Goal: Task Accomplishment & Management: Complete application form

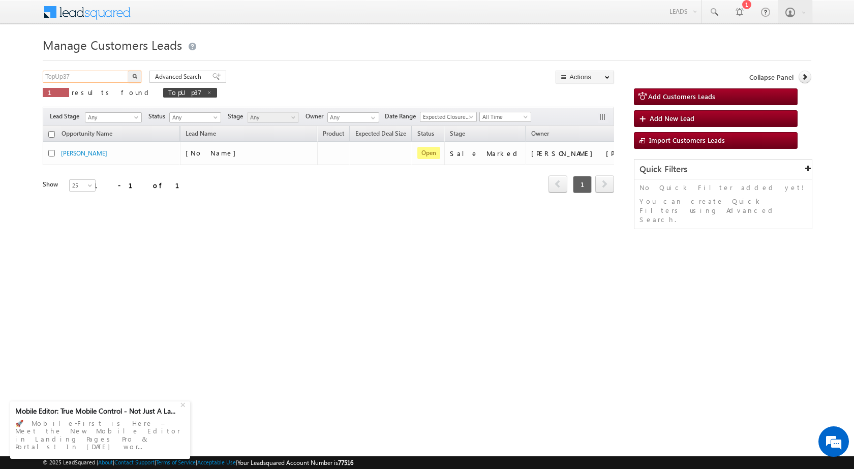
click at [104, 73] on input "TopUp37" at bounding box center [86, 77] width 87 height 12
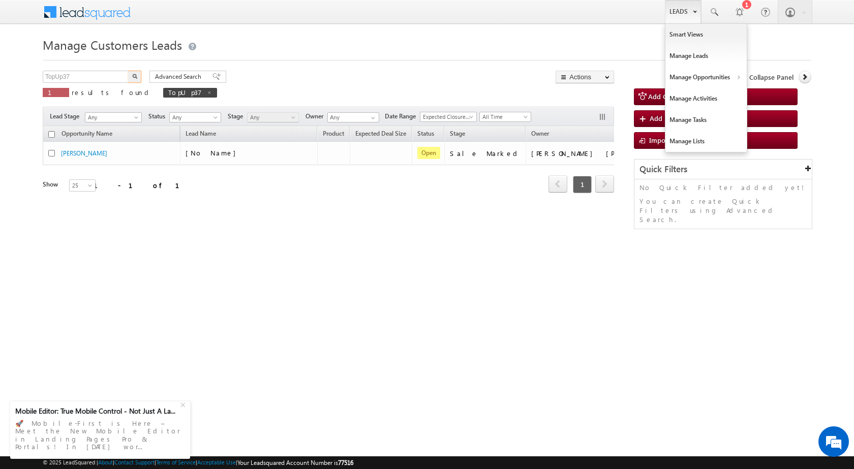
click at [675, 15] on link "Leads" at bounding box center [683, 11] width 36 height 23
click at [770, 104] on link "Customers Leads" at bounding box center [794, 98] width 93 height 21
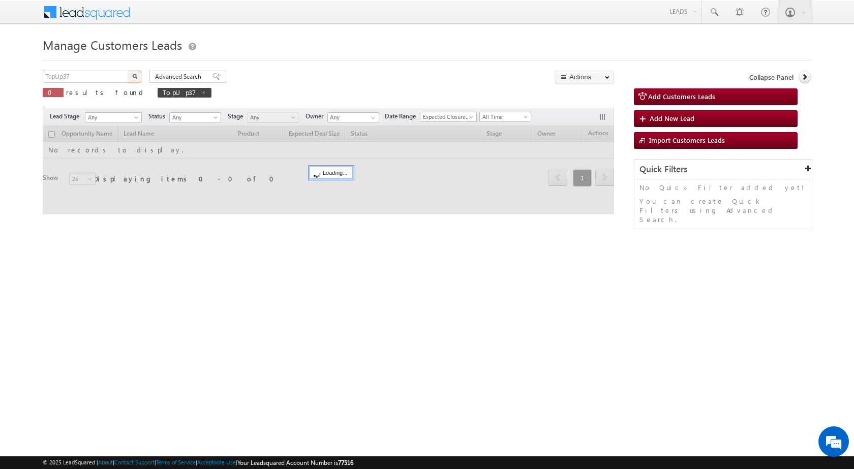
click at [85, 73] on input "TopUp37" at bounding box center [86, 77] width 87 height 12
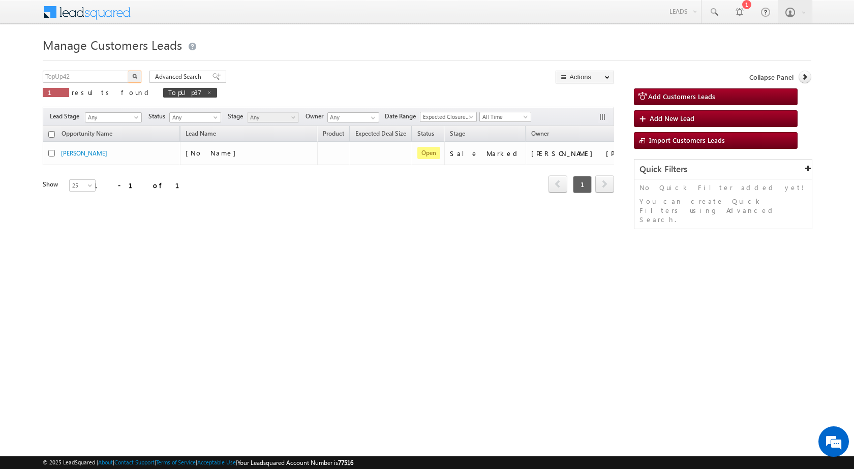
type input "TopUp42"
click at [132, 78] on img "button" at bounding box center [134, 76] width 5 height 5
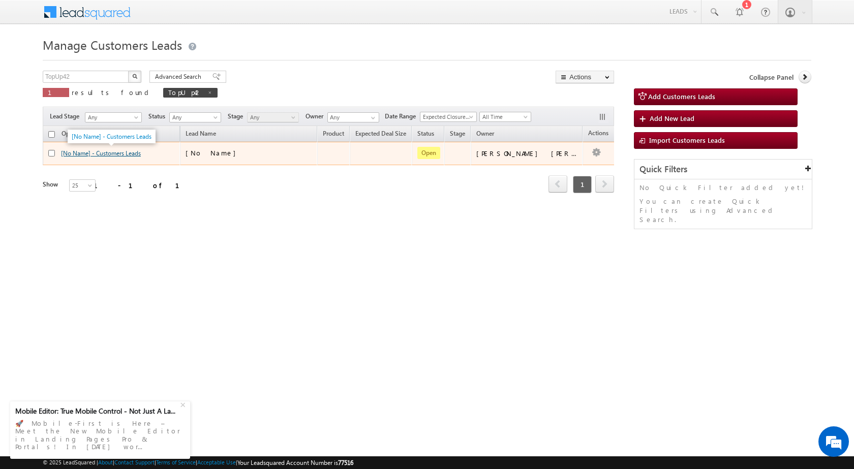
click at [141, 157] on link "[No Name] - Customers Leads" at bounding box center [101, 153] width 80 height 8
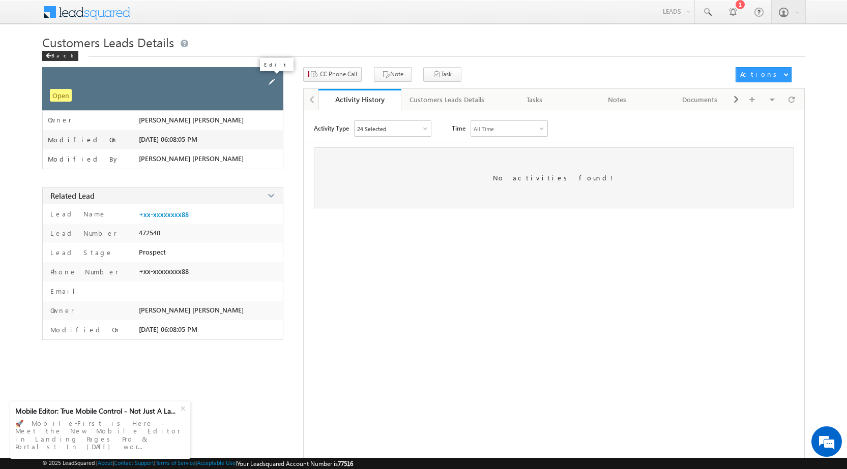
click at [271, 81] on span at bounding box center [271, 81] width 11 height 11
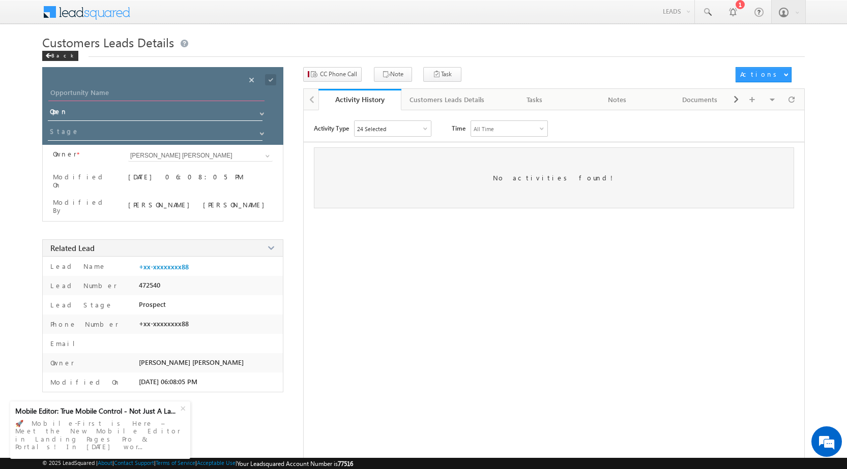
click at [111, 91] on input "Opportunity Name" at bounding box center [156, 94] width 216 height 14
type input "[PERSON_NAME] Jatiya"
click at [361, 256] on div "Activity Type 24 Selected Select All Other Activities 16 Owner Changed Status C…" at bounding box center [554, 299] width 500 height 356
click at [137, 154] on input "[PERSON_NAME] [PERSON_NAME]" at bounding box center [200, 156] width 145 height 12
click at [263, 158] on span at bounding box center [267, 156] width 8 height 8
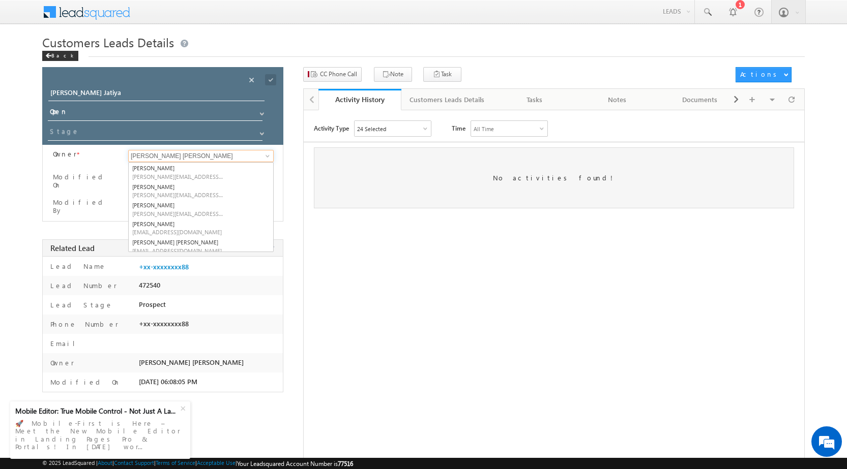
paste input "[PERSON_NAME][EMAIL_ADDRESS][PERSON_NAME][DOMAIN_NAME]"
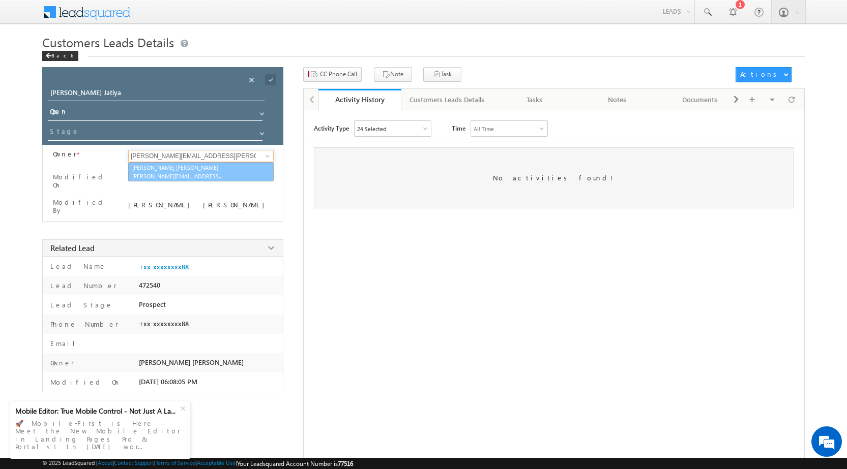
click at [202, 169] on link "[PERSON_NAME] Kumhar [EMAIL_ADDRESS][PERSON_NAME][DOMAIN_NAME]" at bounding box center [200, 171] width 145 height 19
type input "[PERSON_NAME] [PERSON_NAME]"
click at [268, 78] on span at bounding box center [270, 79] width 11 height 11
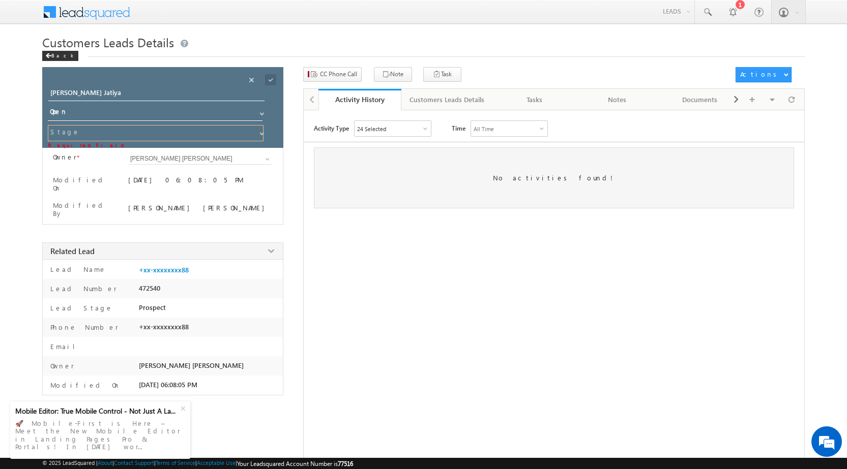
click at [154, 132] on input at bounding box center [156, 133] width 216 height 16
click at [259, 132] on span at bounding box center [262, 134] width 8 height 8
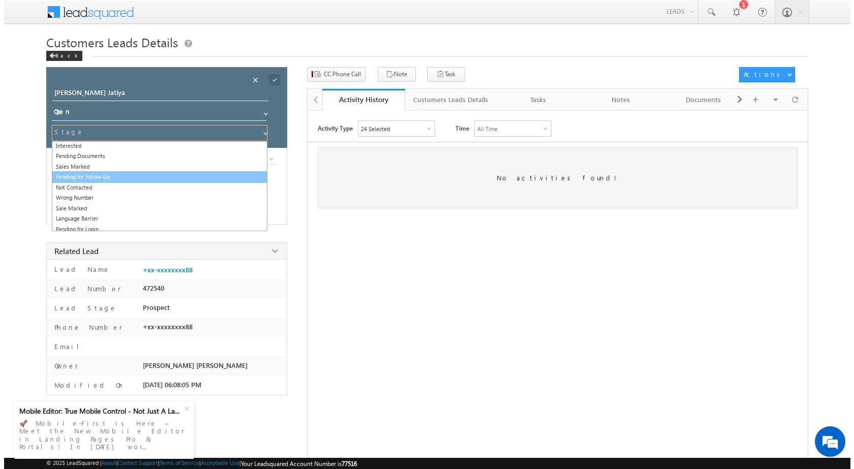
scroll to position [15, 0]
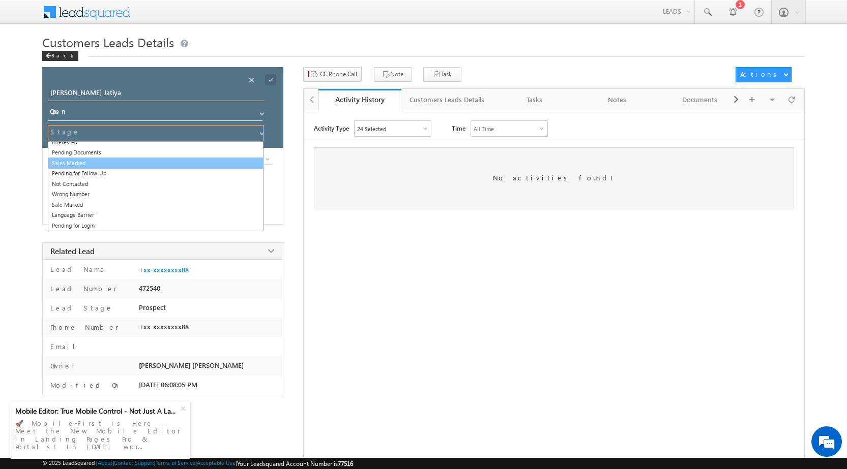
click at [167, 165] on link "Sales Marked" at bounding box center [156, 164] width 216 height 12
type input "Sales Marked"
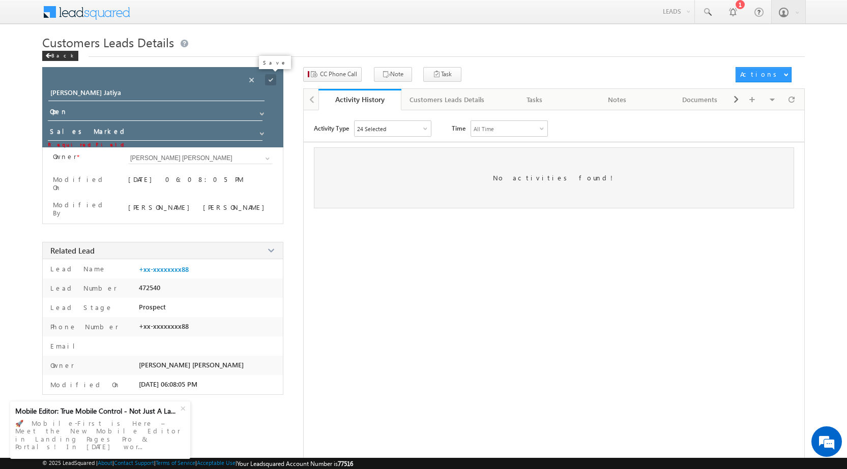
click at [269, 78] on span at bounding box center [270, 79] width 11 height 11
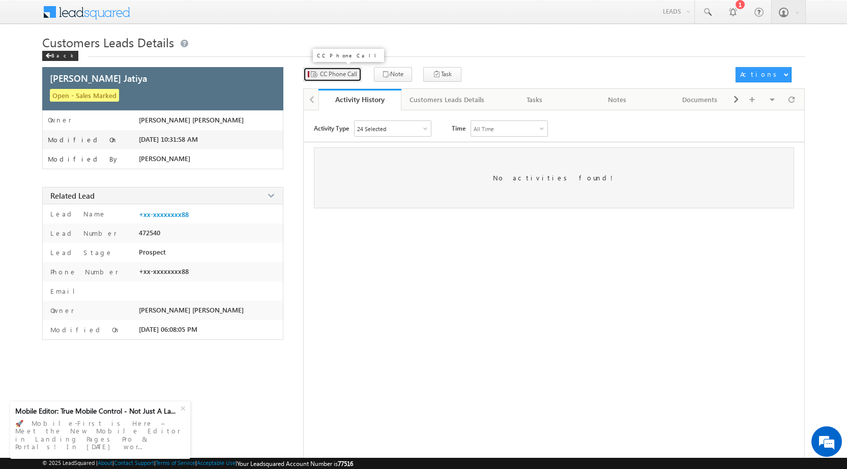
click at [344, 78] on span "CC Phone Call" at bounding box center [338, 74] width 37 height 9
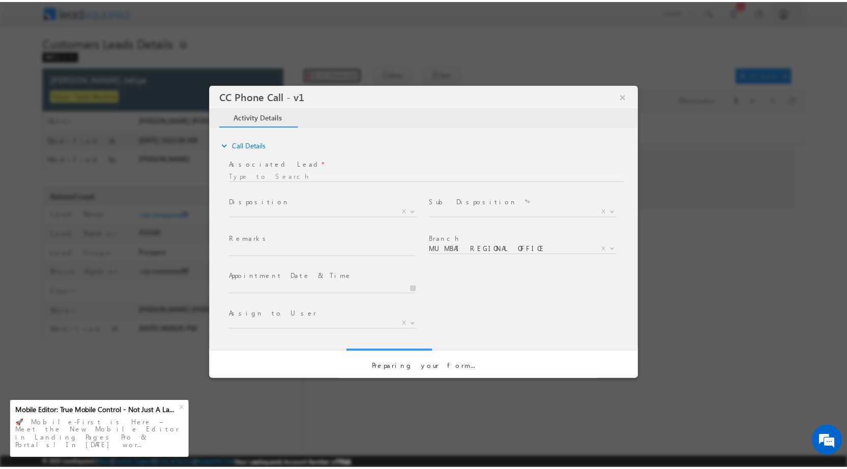
scroll to position [0, 0]
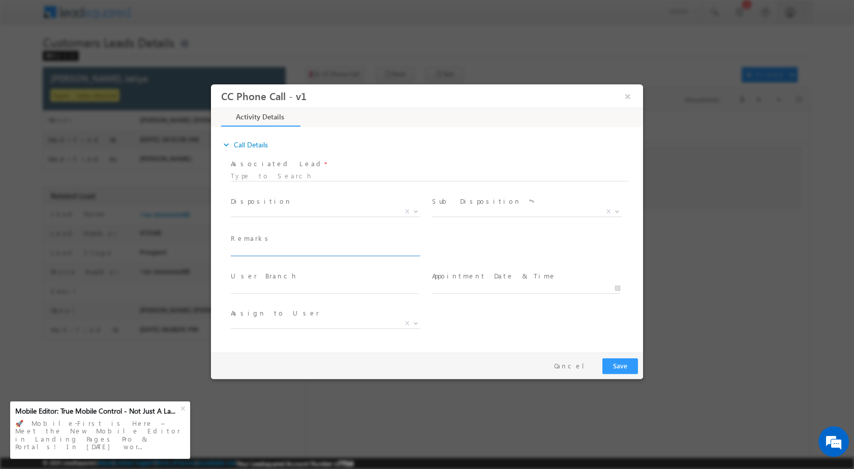
click at [282, 254] on input "text" at bounding box center [325, 251] width 188 height 10
select select "[EMAIL_ADDRESS][DOMAIN_NAME]"
click at [331, 247] on input "Customer Interested in" at bounding box center [325, 251] width 188 height 10
type input "Customer Interested in Topup Loan"
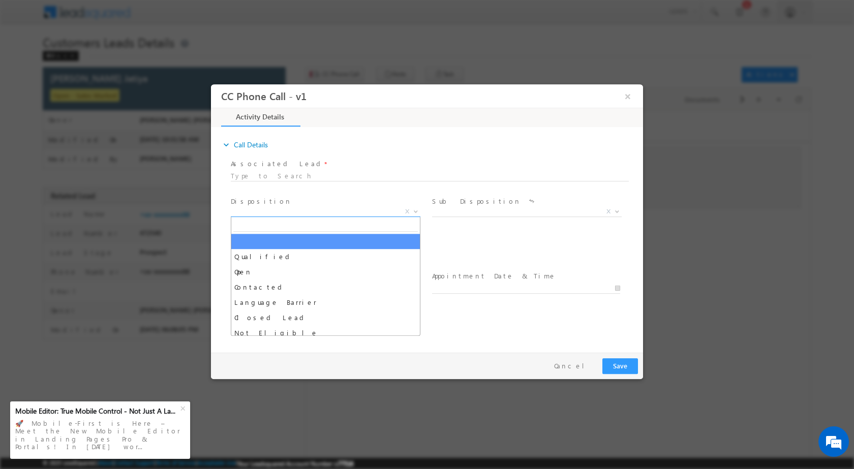
drag, startPoint x: 302, startPoint y: 209, endPoint x: 259, endPoint y: 220, distance: 43.5
click at [302, 211] on span "X" at bounding box center [326, 211] width 190 height 10
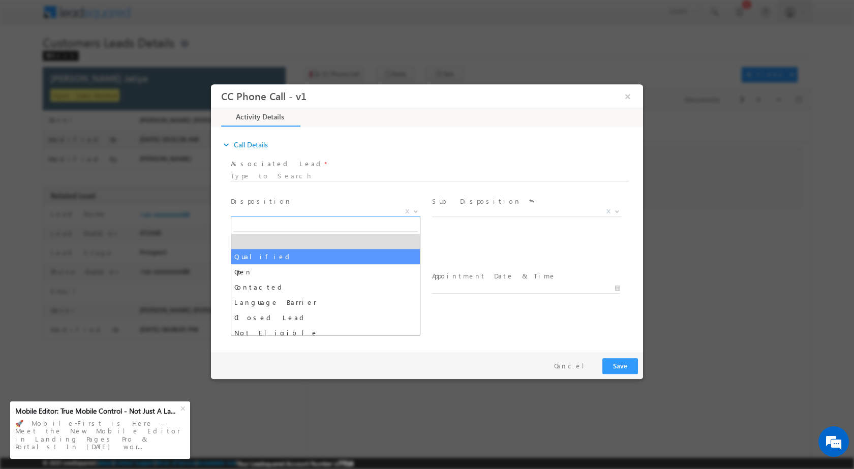
select select "Qualified"
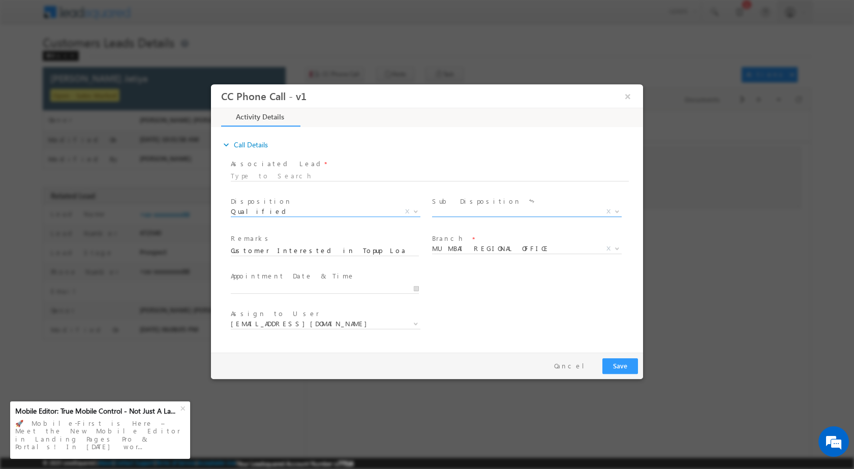
click at [454, 215] on span "X" at bounding box center [527, 211] width 190 height 10
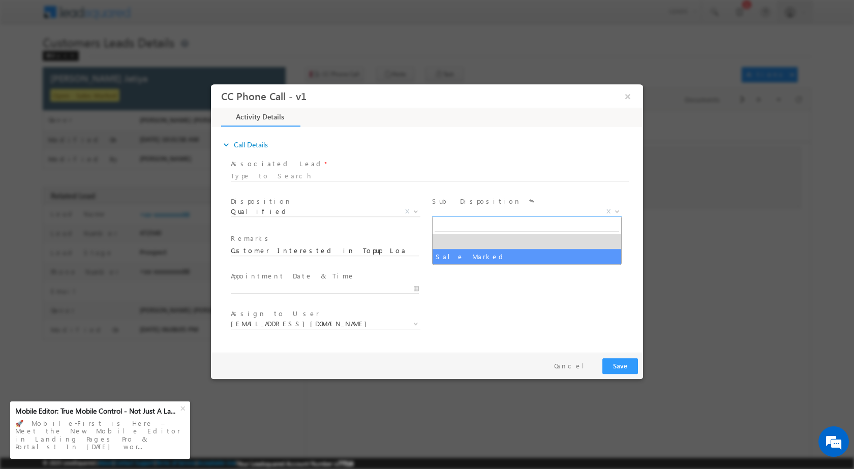
select select "Sale Marked"
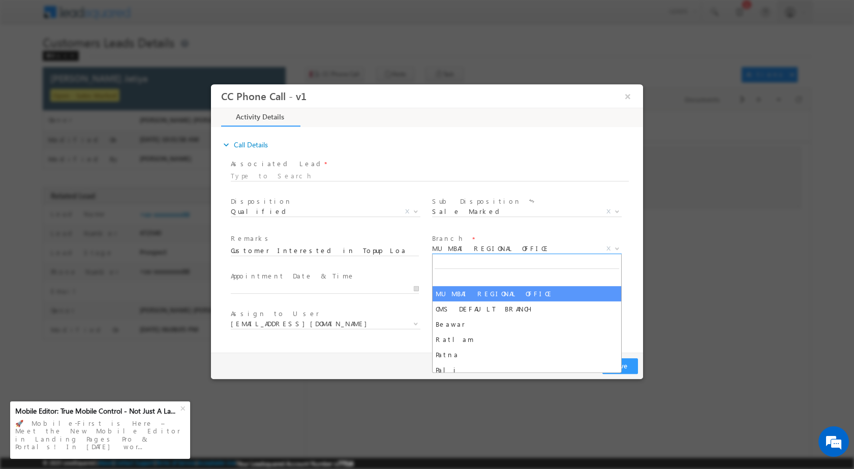
click at [461, 248] on span "MUMBAI REGIONAL OFFICE" at bounding box center [514, 248] width 165 height 9
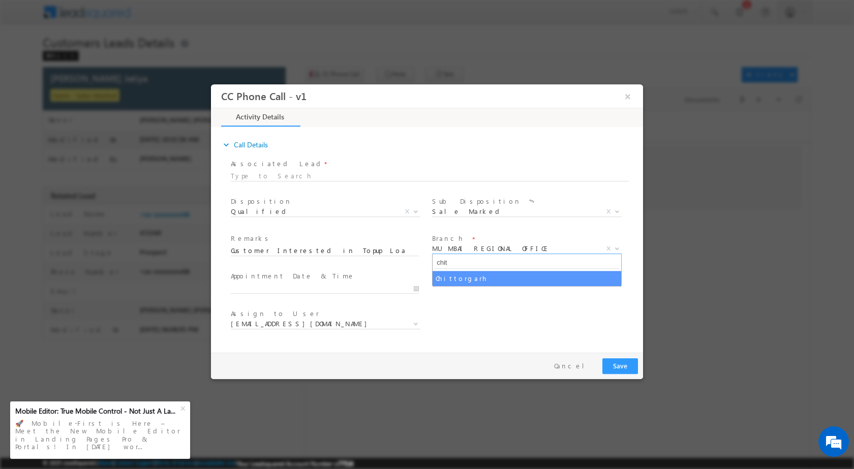
type input "chit"
select select "Chittorgarh"
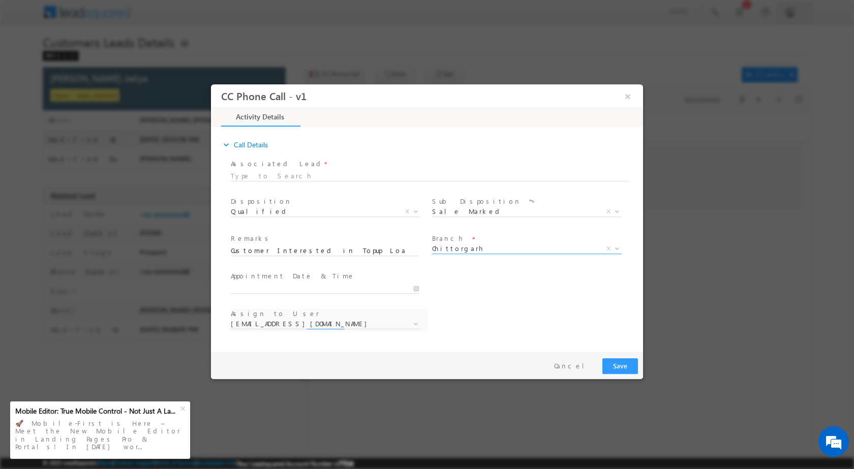
select select "[EMAIL_ADDRESS][DOMAIN_NAME]"
click at [479, 310] on div "Assign to User * [EMAIL_ADDRESS][DOMAIN_NAME] [DOMAIN_NAME][EMAIL_ADDRESS][PERS…" at bounding box center [436, 325] width 414 height 38
click at [613, 366] on button "Save" at bounding box center [621, 366] width 36 height 16
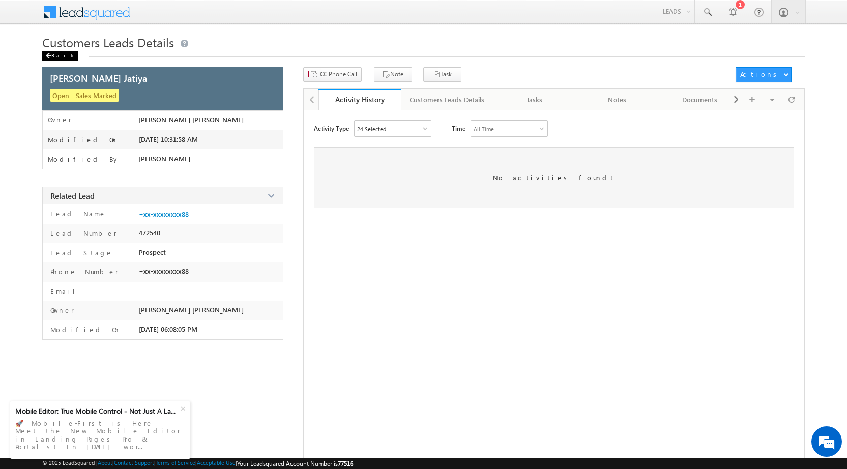
click at [50, 53] on span at bounding box center [48, 55] width 6 height 5
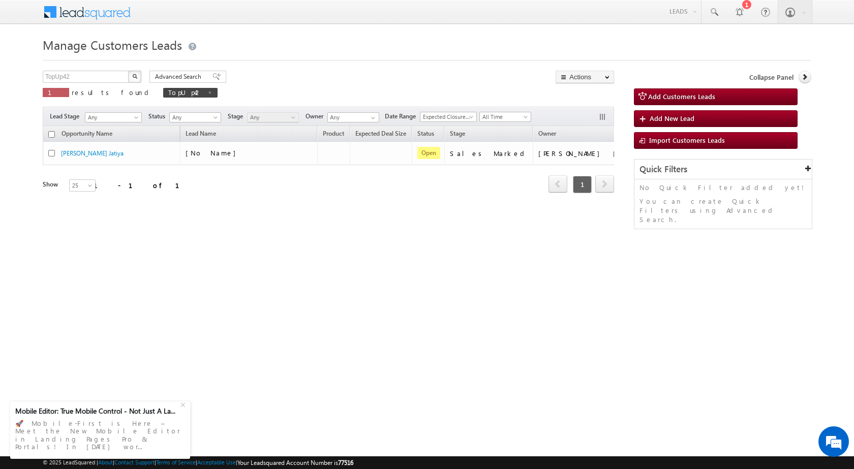
click at [561, 263] on div "Manage Customers Leads TopUp42 X 1 results found TopUp42 Advanced Search Advanc…" at bounding box center [427, 161] width 769 height 254
drag, startPoint x: 530, startPoint y: 320, endPoint x: 477, endPoint y: 275, distance: 69.9
click at [527, 314] on html "Menu [PERSON_NAME] sitar a5@ks erve." at bounding box center [427, 157] width 854 height 314
click at [427, 244] on div "Manage Customers Leads TopUp42 X 1 results found TopUp42 Advanced Search Advanc…" at bounding box center [427, 161] width 769 height 254
click at [387, 314] on html "Menu [PERSON_NAME] sitar a5@ks erve." at bounding box center [427, 157] width 854 height 314
